Goal: Task Accomplishment & Management: Complete application form

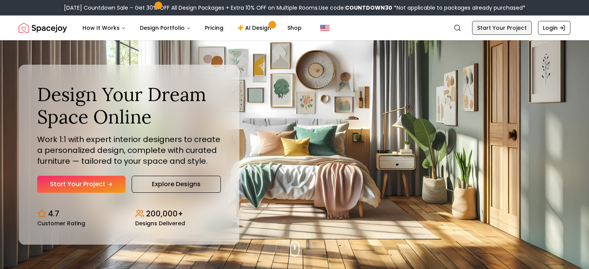
click at [503, 26] on link "Start Your Project" at bounding box center [502, 28] width 60 height 14
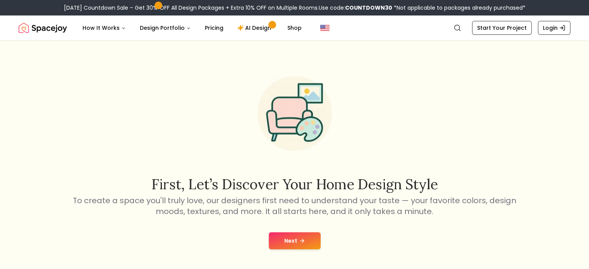
click at [296, 239] on button "Next" at bounding box center [295, 240] width 52 height 17
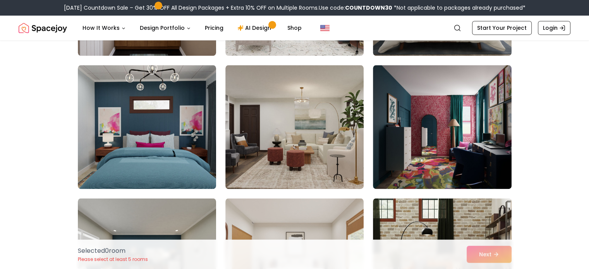
scroll to position [940, 0]
